Goal: Task Accomplishment & Management: Complete application form

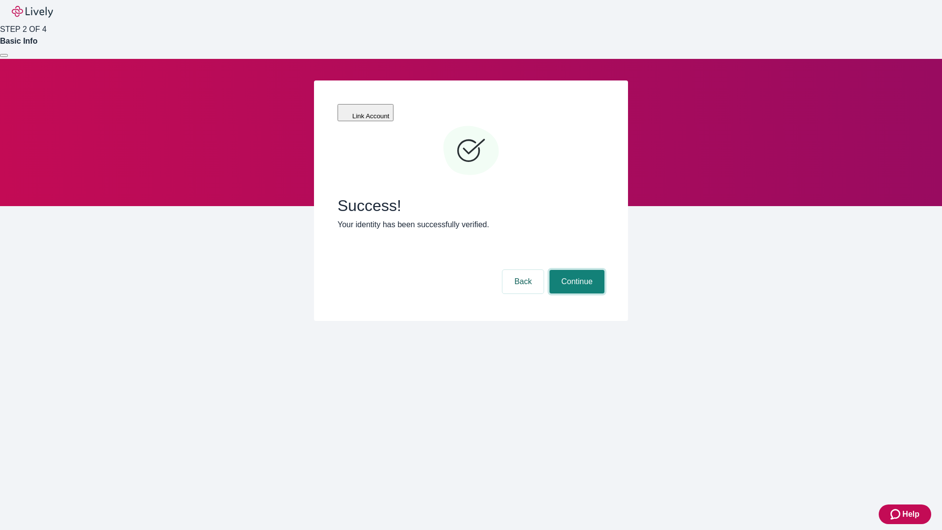
click at [575, 270] on button "Continue" at bounding box center [576, 282] width 55 height 24
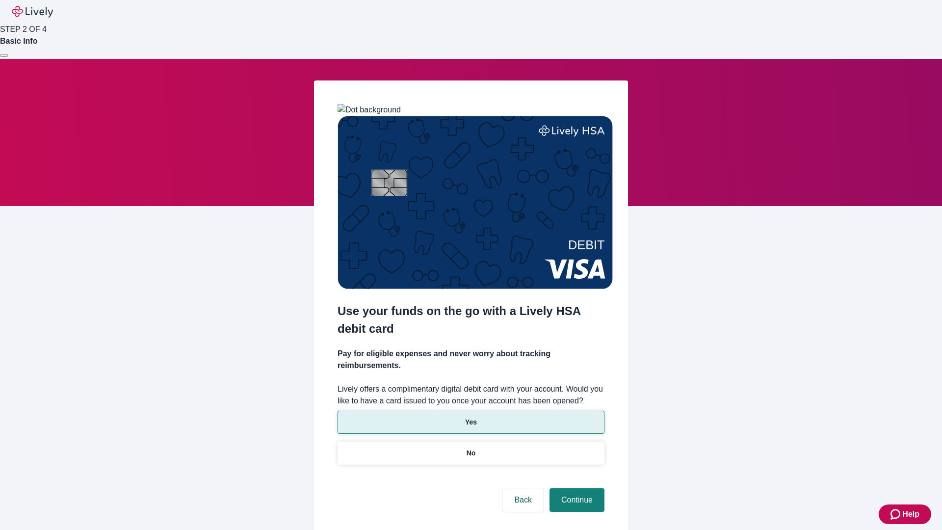
click at [470, 417] on p "Yes" at bounding box center [471, 422] width 12 height 10
click at [575, 488] on button "Continue" at bounding box center [576, 500] width 55 height 24
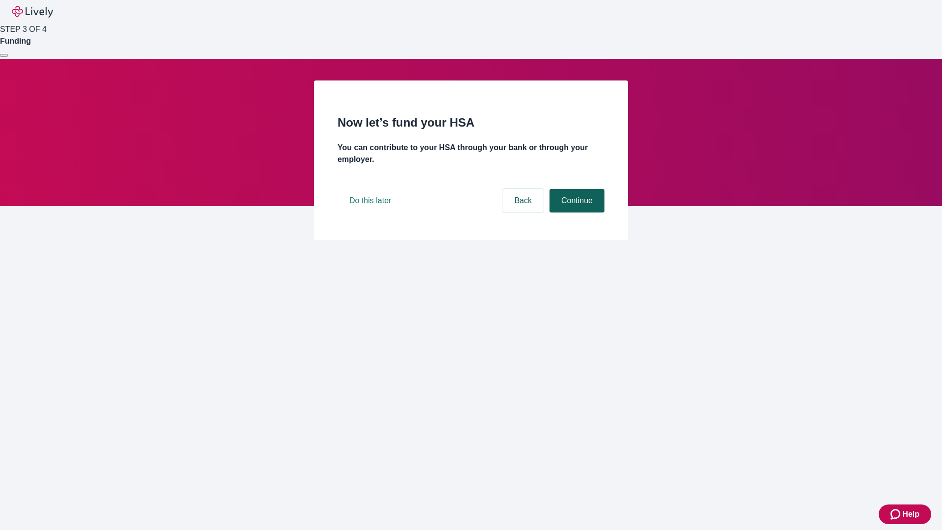
click at [575, 212] on button "Continue" at bounding box center [576, 201] width 55 height 24
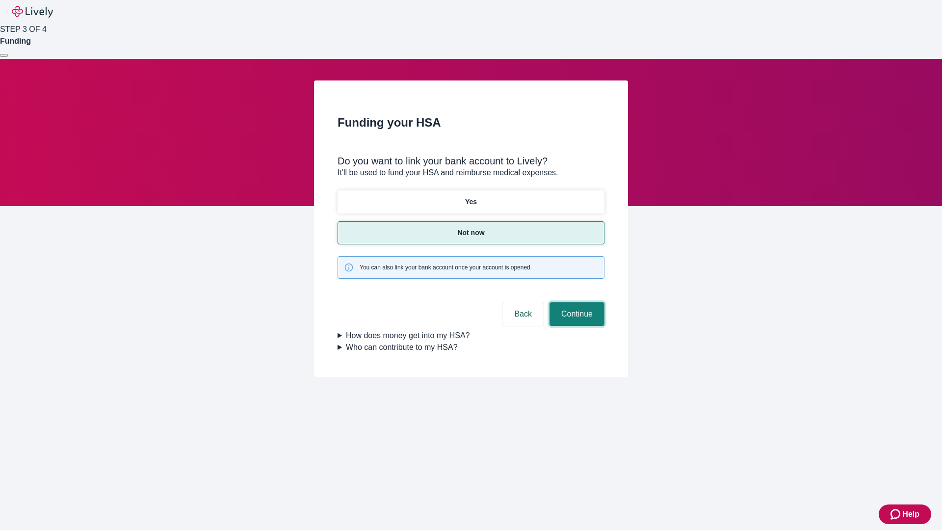
click at [575, 302] on button "Continue" at bounding box center [576, 314] width 55 height 24
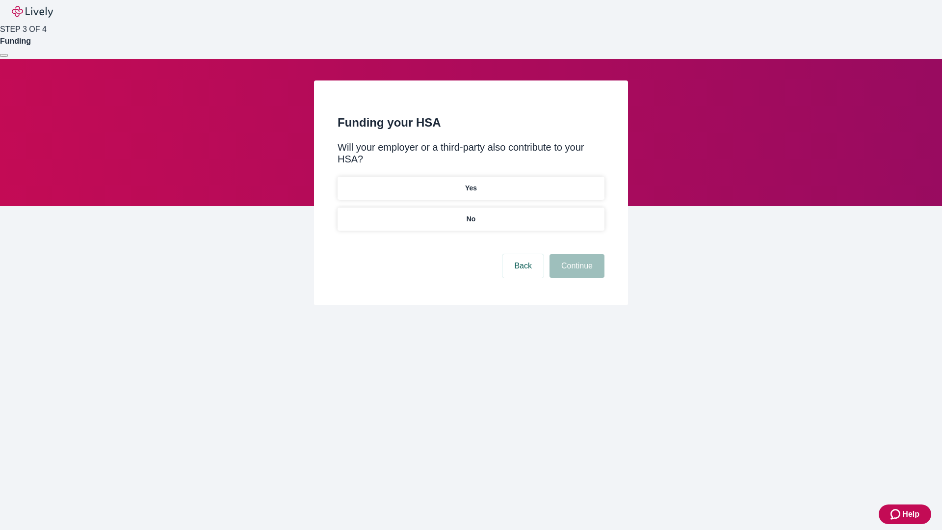
click at [470, 214] on p "No" at bounding box center [471, 219] width 9 height 10
click at [575, 254] on button "Continue" at bounding box center [576, 266] width 55 height 24
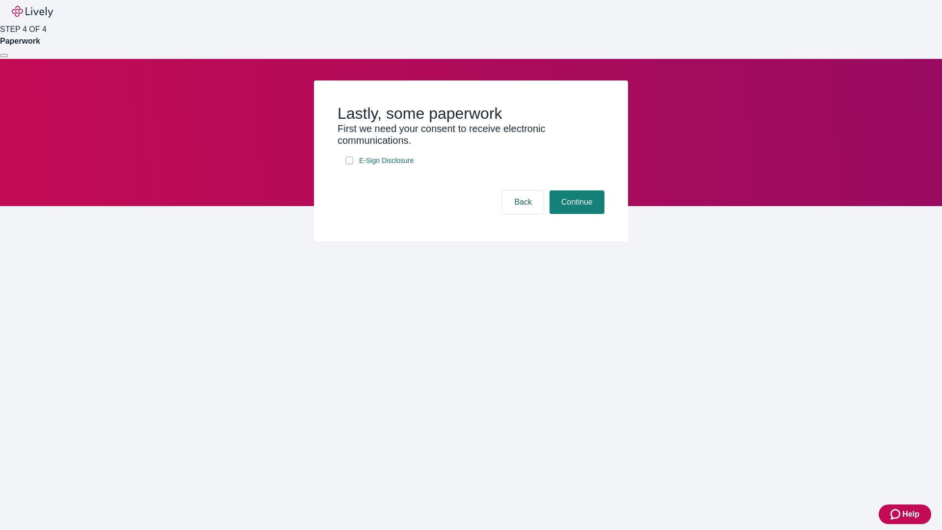
click at [349, 164] on input "E-Sign Disclosure" at bounding box center [349, 161] width 8 height 8
checkbox input "true"
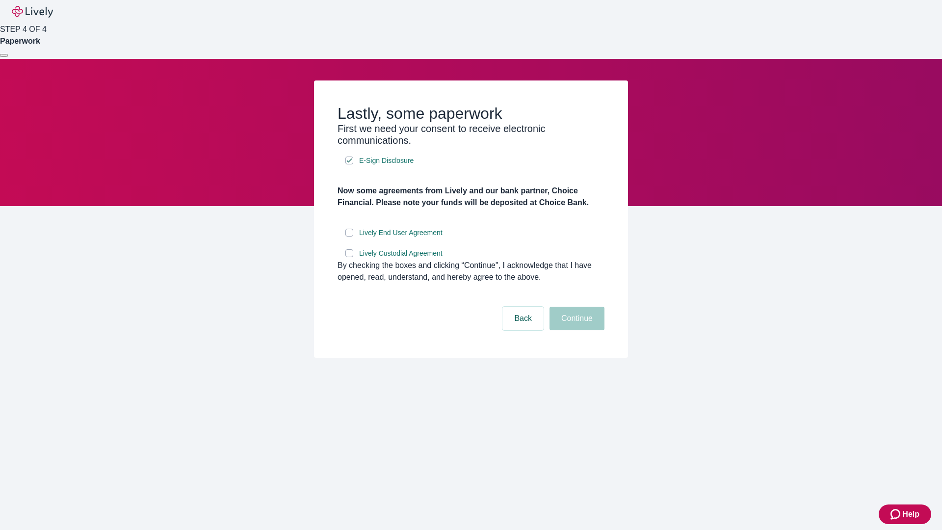
click at [349, 236] on input "Lively End User Agreement" at bounding box center [349, 233] width 8 height 8
checkbox input "true"
click at [349, 257] on input "Lively Custodial Agreement" at bounding box center [349, 253] width 8 height 8
checkbox input "true"
click at [575, 330] on button "Continue" at bounding box center [576, 319] width 55 height 24
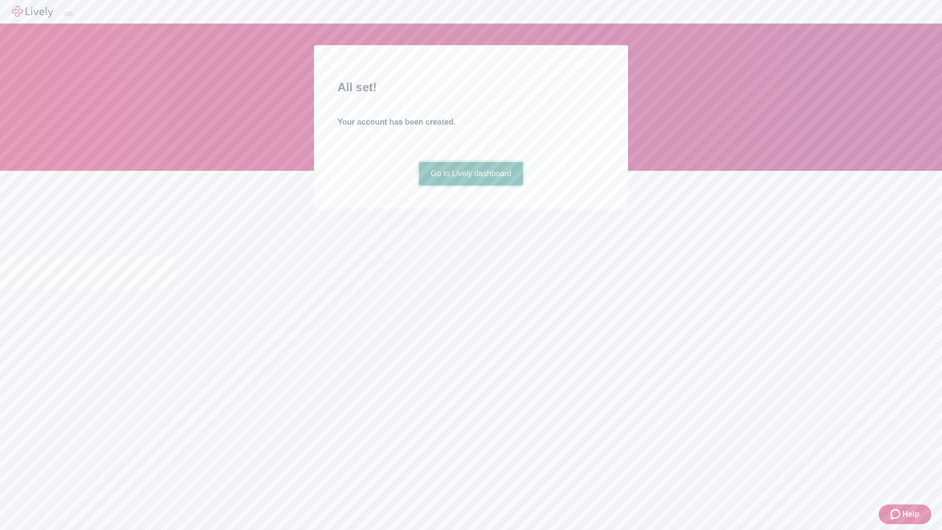
click at [470, 185] on link "Go to Lively dashboard" at bounding box center [471, 174] width 104 height 24
